Goal: Information Seeking & Learning: Find specific fact

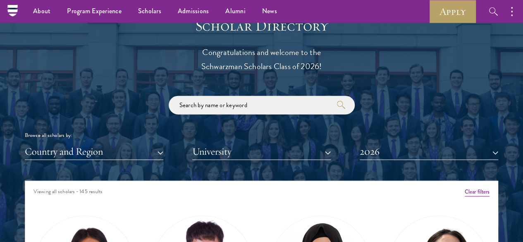
scroll to position [886, 0]
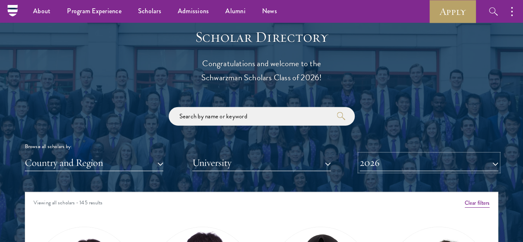
click at [395, 154] on button "2026" at bounding box center [429, 162] width 138 height 17
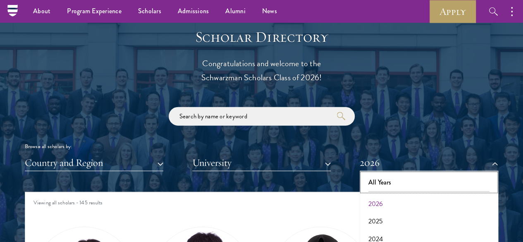
click at [385, 174] on button "All Years" at bounding box center [429, 182] width 134 height 17
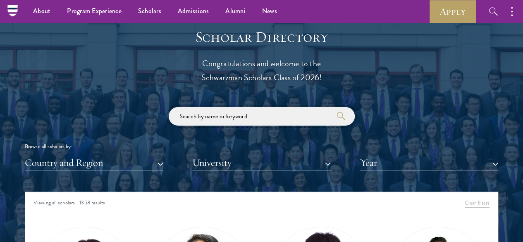
click at [273, 107] on input "search" at bounding box center [262, 116] width 186 height 19
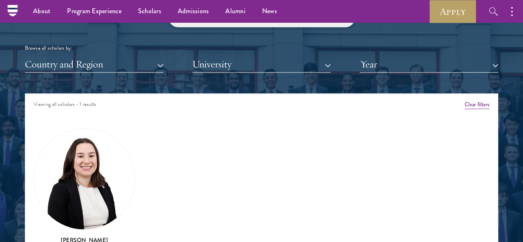
scroll to position [984, 0]
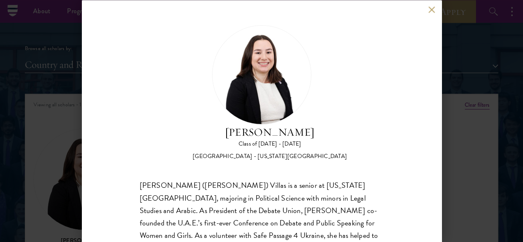
scroll to position [0, 0]
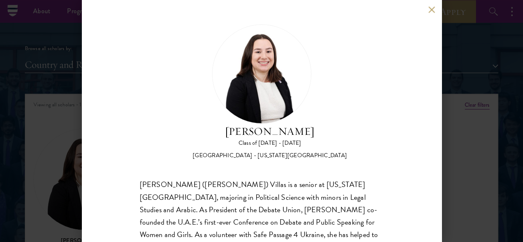
click at [430, 12] on button at bounding box center [431, 9] width 7 height 7
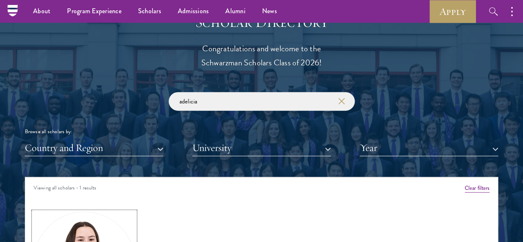
scroll to position [895, 0]
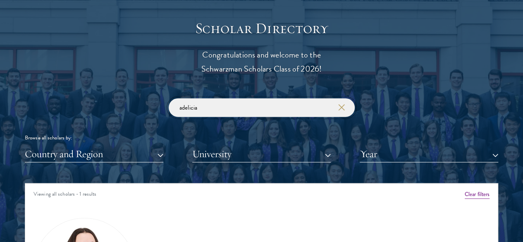
click at [238, 98] on input "adelicia" at bounding box center [262, 107] width 186 height 19
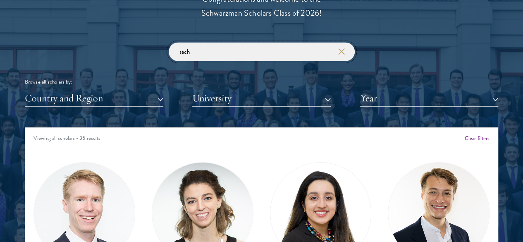
scroll to position [951, 0]
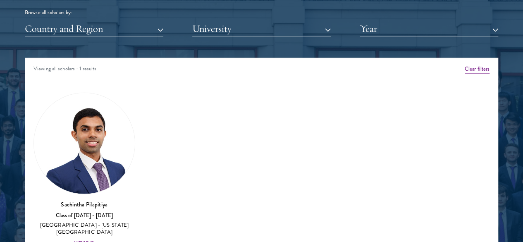
scroll to position [1020, 0]
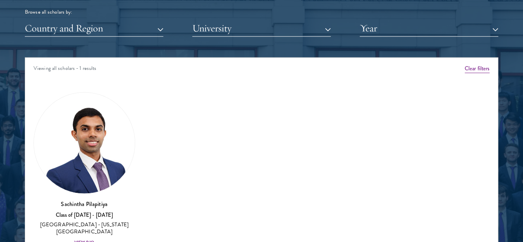
type input "sachin"
click at [94, 239] on div "View Bio" at bounding box center [84, 242] width 20 height 7
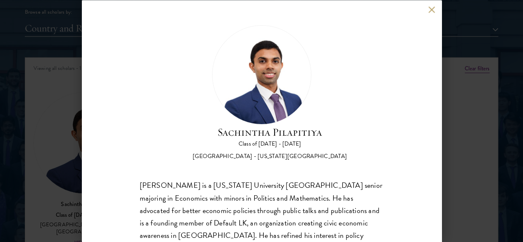
scroll to position [62, 0]
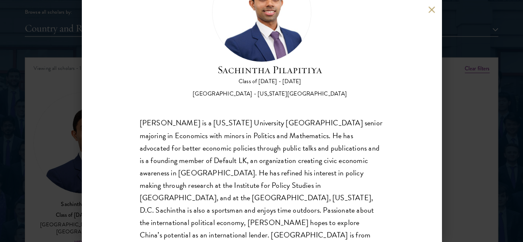
click at [221, 138] on div "[PERSON_NAME] is a [US_STATE] University [GEOGRAPHIC_DATA] senior majoring in E…" at bounding box center [262, 185] width 244 height 137
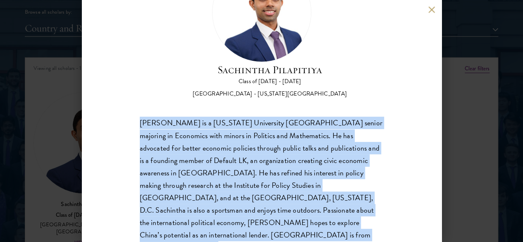
click at [221, 138] on div "[PERSON_NAME] is a [US_STATE] University [GEOGRAPHIC_DATA] senior majoring in E…" at bounding box center [262, 185] width 244 height 137
copy body "[PERSON_NAME] is a [US_STATE] University [GEOGRAPHIC_DATA] senior majoring in E…"
click at [312, 117] on div "[PERSON_NAME] is a [US_STATE] University [GEOGRAPHIC_DATA] senior majoring in E…" at bounding box center [262, 185] width 244 height 137
